Goal: Check status: Check status

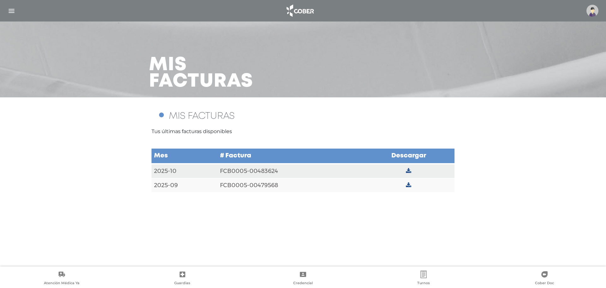
click at [70, 277] on link "Atención Médica Ya" at bounding box center [61, 278] width 121 height 16
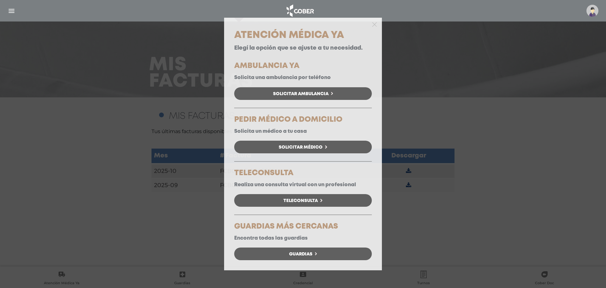
click at [95, 67] on div "Atención Médica Ya Elegí la opción que se ajuste a tu necesidad. AMBULANCIA YA …" at bounding box center [303, 144] width 606 height 288
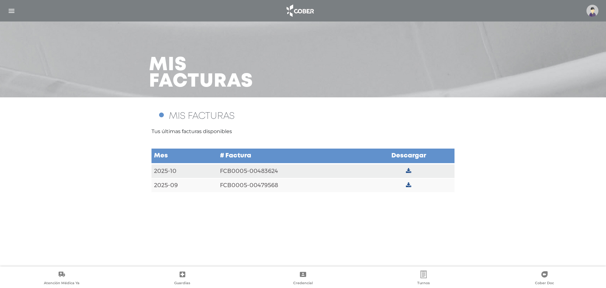
click at [8, 4] on div at bounding box center [303, 10] width 606 height 15
click at [11, 6] on div at bounding box center [303, 10] width 606 height 15
click at [9, 10] on img "button" at bounding box center [12, 11] width 8 height 8
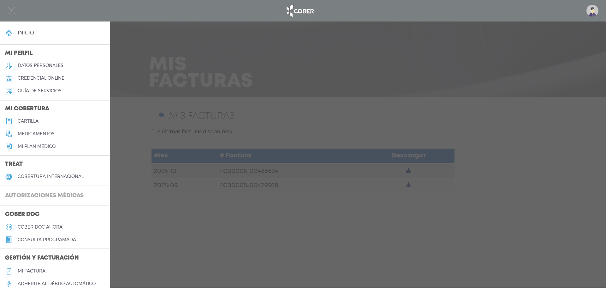
click at [64, 191] on h3 "Autorizaciones médicas" at bounding box center [44, 196] width 89 height 12
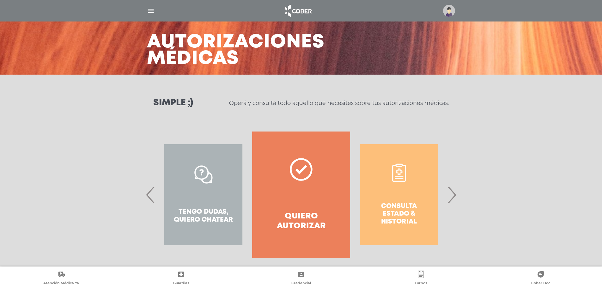
scroll to position [29, 0]
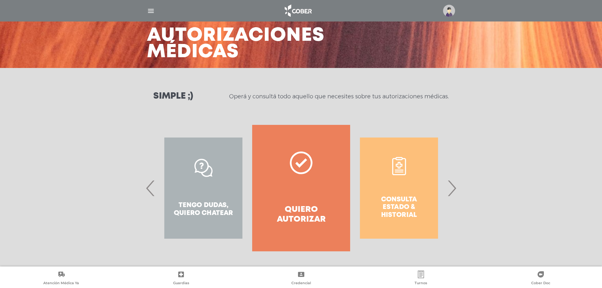
click at [390, 207] on div "Consulta estado & historial" at bounding box center [399, 188] width 98 height 126
click at [393, 221] on div "Consulta estado & historial" at bounding box center [399, 188] width 98 height 126
drag, startPoint x: 393, startPoint y: 183, endPoint x: 332, endPoint y: 181, distance: 60.4
click at [350, 182] on div "Consulta estado & historial" at bounding box center [399, 188] width 98 height 126
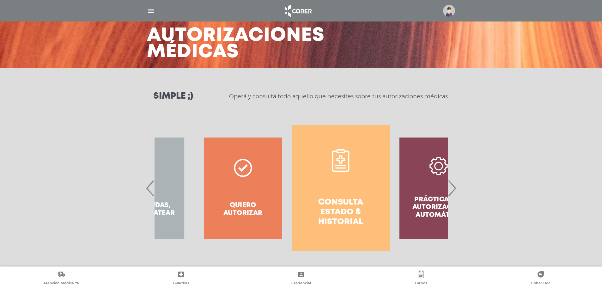
drag, startPoint x: 332, startPoint y: 181, endPoint x: 297, endPoint y: 180, distance: 34.7
click at [297, 180] on link "Consulta estado & historial" at bounding box center [341, 188] width 98 height 126
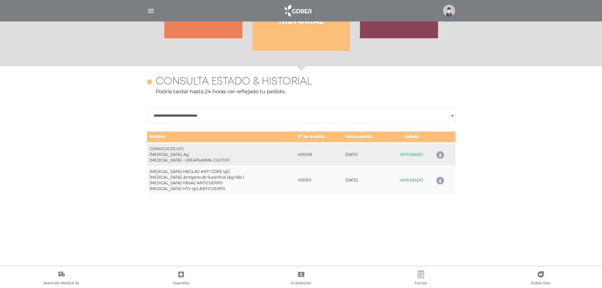
scroll to position [274, 0]
